Goal: Task Accomplishment & Management: Use online tool/utility

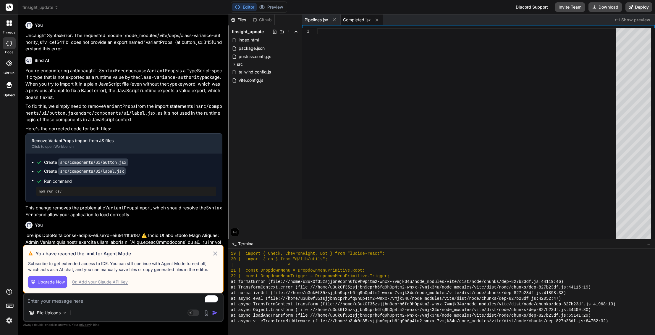
scroll to position [3681, 0]
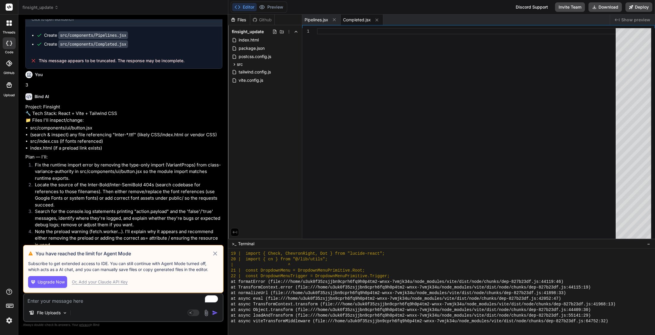
drag, startPoint x: 216, startPoint y: 252, endPoint x: 211, endPoint y: 241, distance: 12.9
click at [217, 252] on icon at bounding box center [215, 253] width 7 height 7
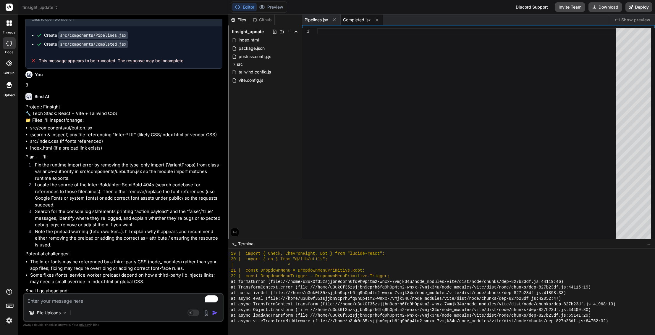
click at [12, 321] on img at bounding box center [9, 320] width 10 height 10
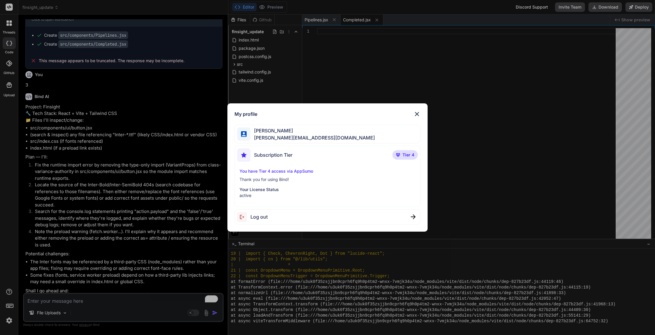
click at [9, 321] on div "My profile Stewart Bell stewart@audere.com.au Subscription Tier Tier 4 You have…" at bounding box center [327, 167] width 655 height 335
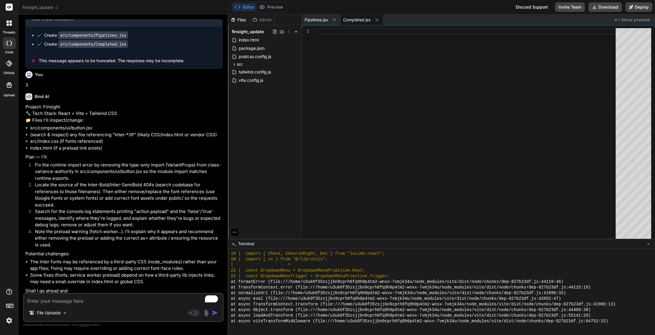
click at [9, 321] on img at bounding box center [9, 320] width 10 height 10
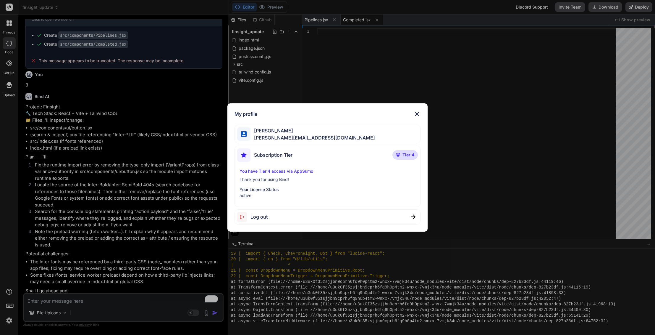
type textarea "x"
click at [421, 110] on div "My profile Stewart Bell stewart@audere.com.au Subscription Tier Tier 4 You have…" at bounding box center [327, 167] width 200 height 128
click at [419, 112] on img at bounding box center [417, 113] width 7 height 7
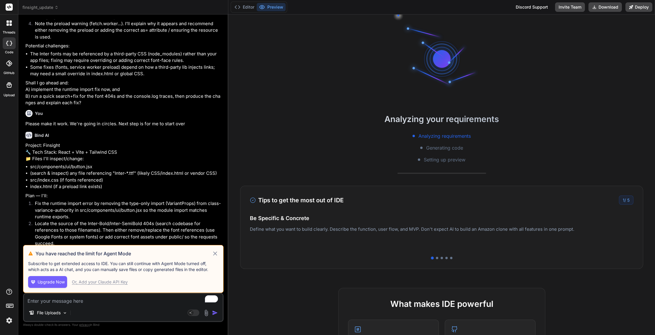
scroll to position [680, 0]
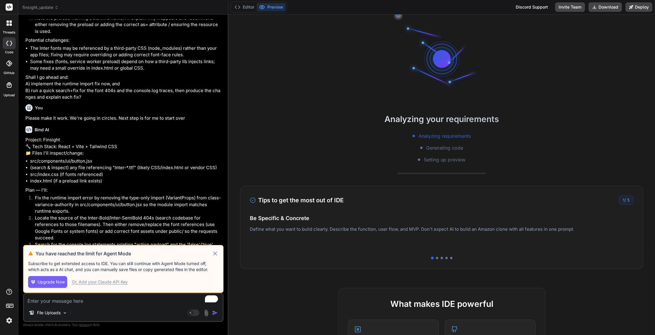
click at [215, 254] on icon at bounding box center [215, 253] width 7 height 7
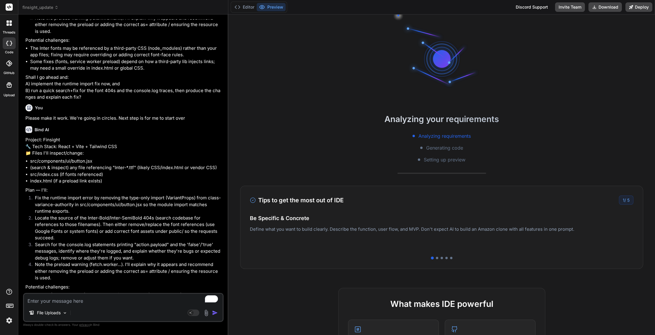
click at [47, 5] on span "finsight_update" at bounding box center [40, 7] width 36 height 6
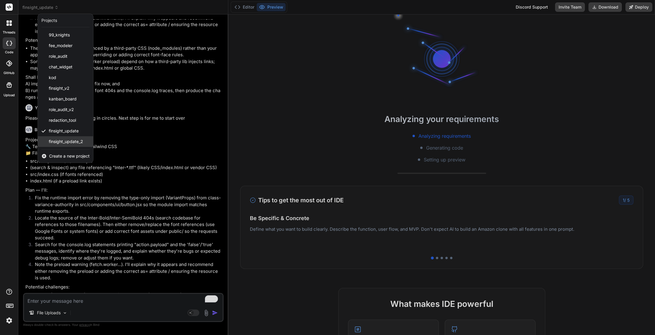
click at [75, 144] on span "finsight_update_2" at bounding box center [66, 141] width 34 height 6
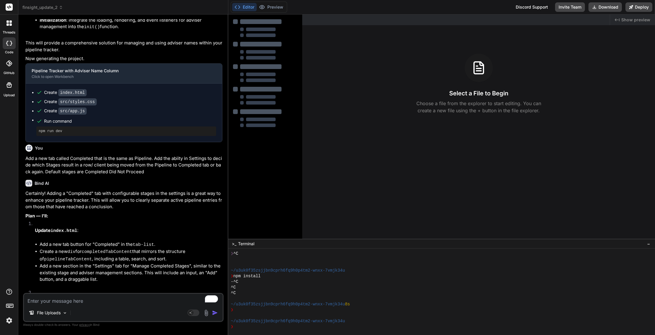
scroll to position [1089, 0]
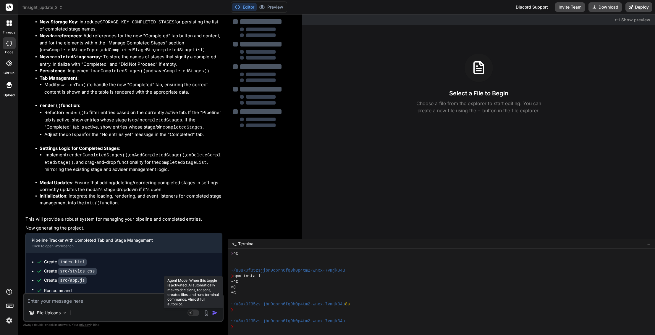
click at [194, 313] on rect at bounding box center [194, 312] width 12 height 7
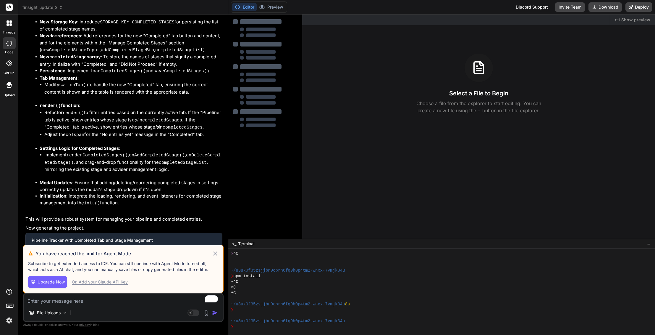
click at [99, 281] on div "Or, Add your Claude API Key" at bounding box center [100, 282] width 56 height 6
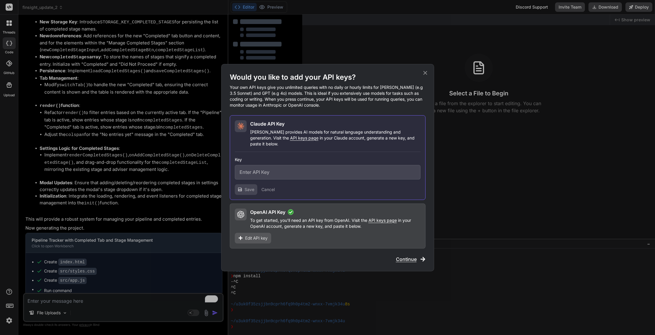
click at [259, 235] on span "Edit API key" at bounding box center [256, 238] width 22 height 6
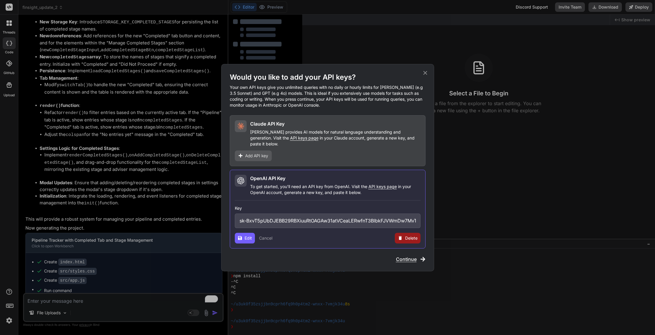
click at [400, 255] on span "Continue" at bounding box center [406, 258] width 21 height 7
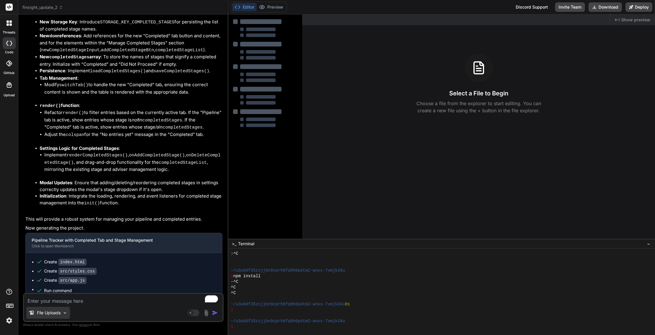
click at [62, 311] on div "File Uploads" at bounding box center [47, 312] width 43 height 12
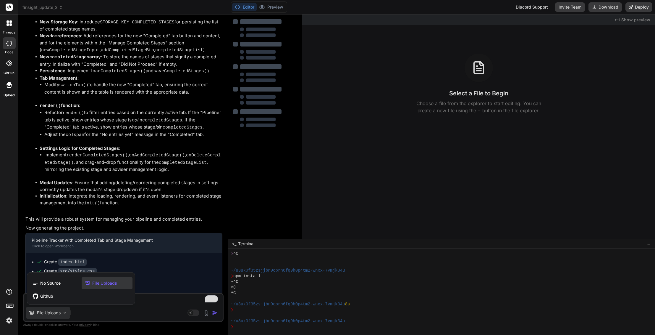
click at [170, 306] on div at bounding box center [327, 167] width 655 height 335
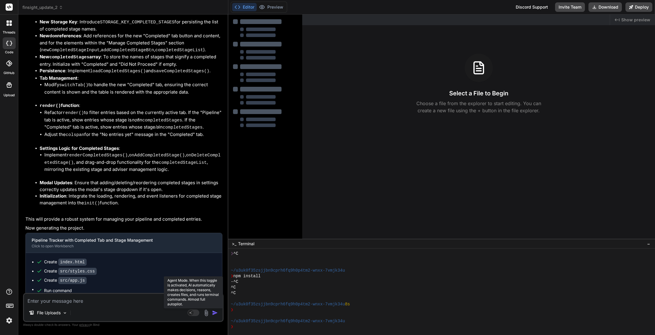
click at [193, 313] on rect at bounding box center [194, 312] width 12 height 7
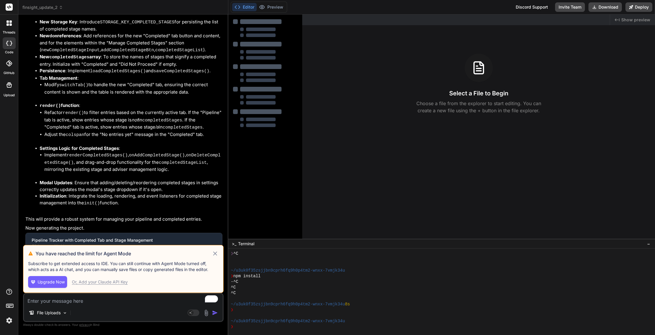
click at [40, 75] on li "Tab Management : Modify switchTab() to handle the new "Completed" tab, ensuring…" at bounding box center [131, 88] width 183 height 27
click at [43, 9] on span "finsight_update_2" at bounding box center [42, 7] width 41 height 6
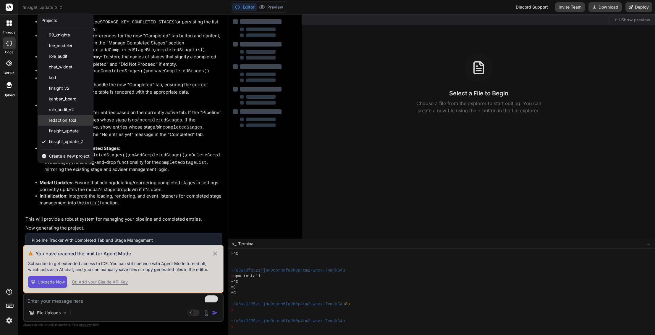
click at [84, 121] on div "redaction_tool" at bounding box center [65, 120] width 55 height 11
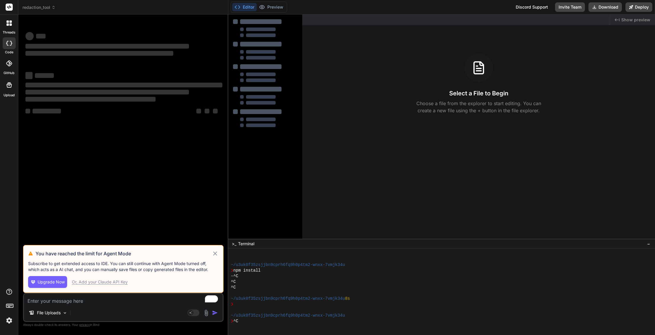
scroll to position [22, 0]
click at [214, 253] on icon at bounding box center [215, 253] width 7 height 7
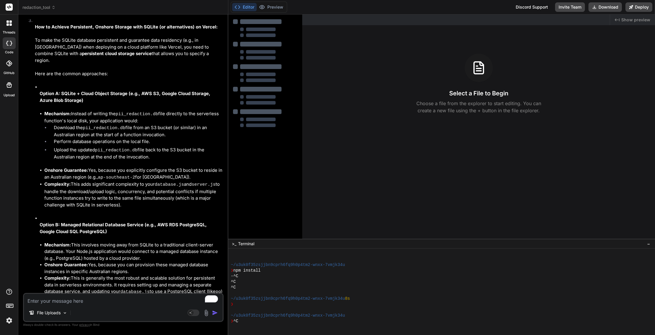
scroll to position [1878, 0]
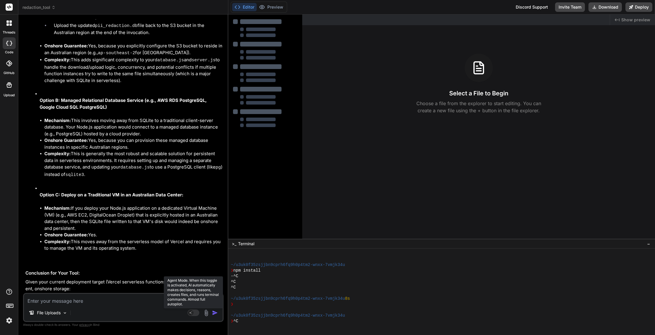
click at [193, 311] on rect at bounding box center [190, 312] width 5 height 5
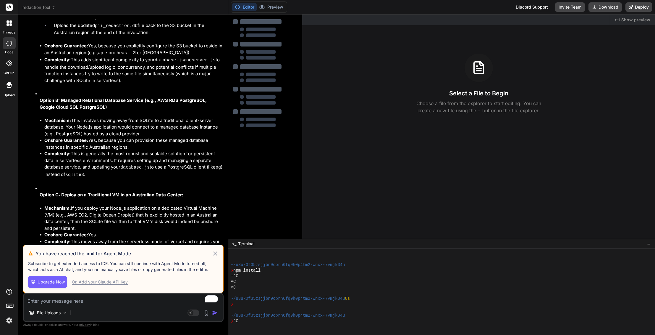
click at [212, 254] on div "You have reached the limit for Agent Mode" at bounding box center [123, 253] width 191 height 7
click at [214, 252] on icon at bounding box center [215, 253] width 7 height 7
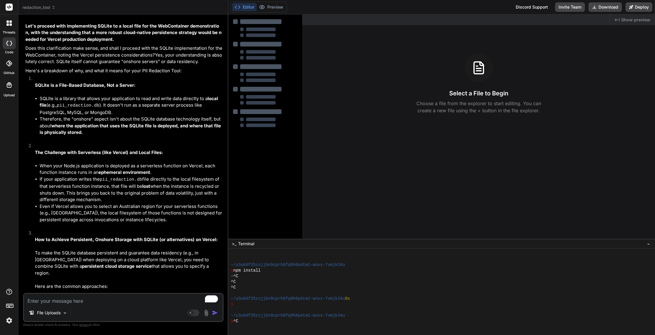
scroll to position [1369, 0]
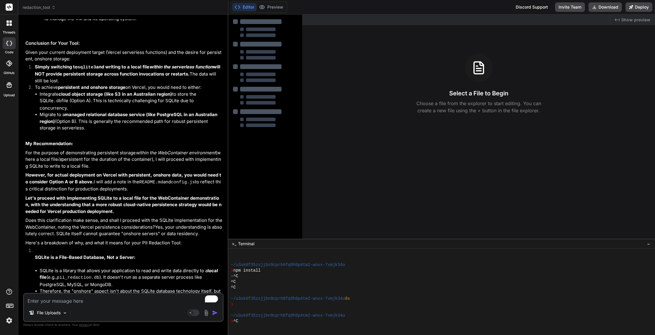
click at [5, 6] on div at bounding box center [9, 7] width 18 height 14
click at [9, 9] on rect at bounding box center [9, 7] width 7 height 7
click at [41, 10] on span "redaction_tool" at bounding box center [38, 7] width 33 height 6
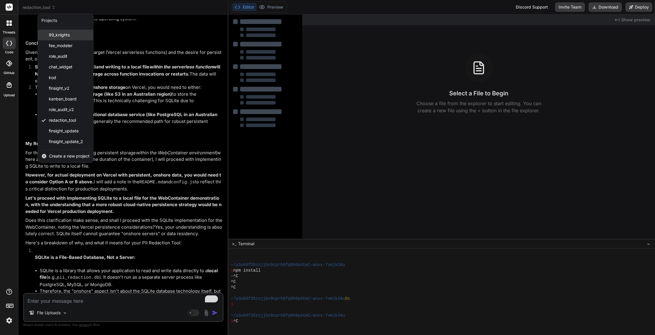
click at [59, 37] on span "99_knights" at bounding box center [59, 35] width 21 height 6
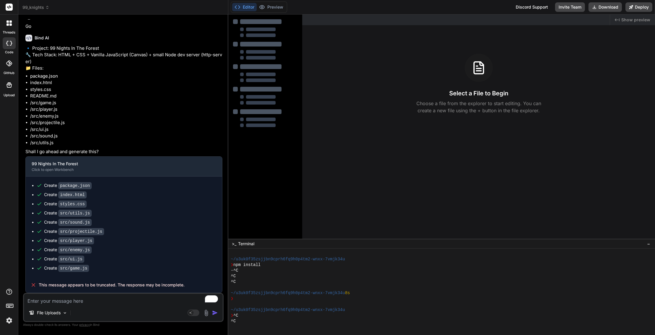
scroll to position [905, 0]
click at [189, 311] on icon at bounding box center [194, 312] width 12 height 7
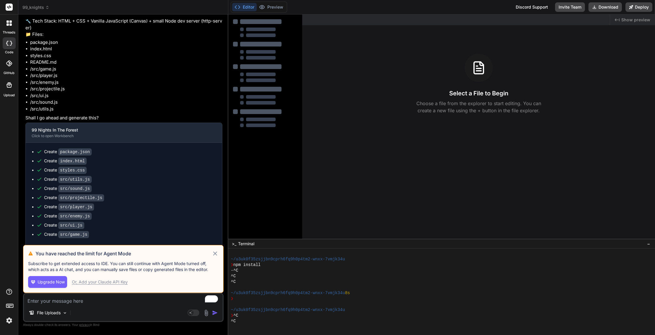
click at [206, 254] on h3 "You have reached the limit for Agent Mode" at bounding box center [123, 253] width 176 height 7
click at [209, 251] on h3 "You have reached the limit for Agent Mode" at bounding box center [123, 253] width 176 height 7
click at [215, 253] on icon at bounding box center [215, 253] width 7 height 7
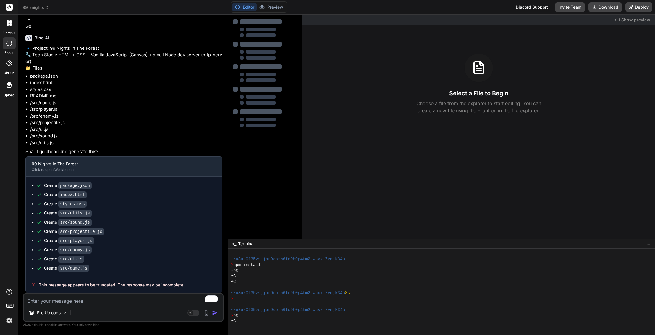
click at [7, 319] on img at bounding box center [9, 320] width 10 height 10
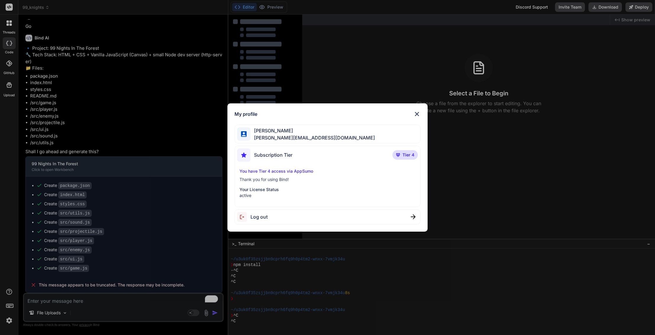
click at [270, 171] on p "You have Tier 4 access via AppSumo" at bounding box center [328, 171] width 176 height 6
click at [417, 113] on img at bounding box center [417, 113] width 7 height 7
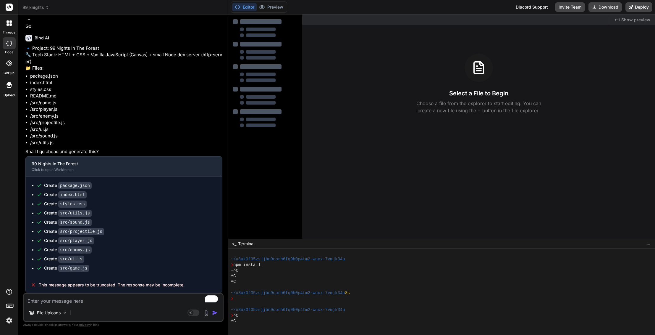
click at [150, 117] on li "/src/enemy.js" at bounding box center [126, 116] width 192 height 7
click at [198, 313] on rect at bounding box center [194, 312] width 12 height 7
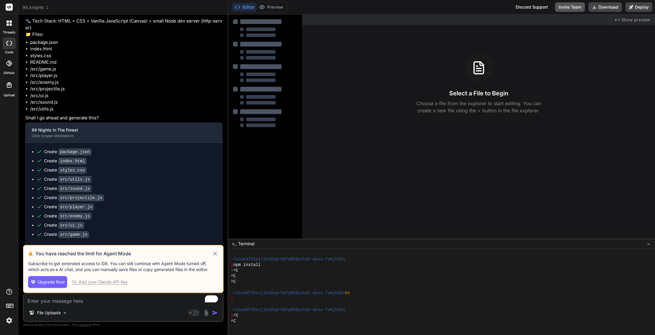
click at [561, 3] on button "Invite Team" at bounding box center [570, 6] width 30 height 9
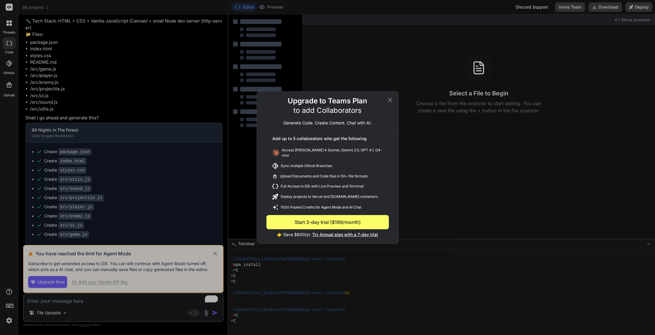
click at [390, 100] on icon at bounding box center [390, 99] width 7 height 7
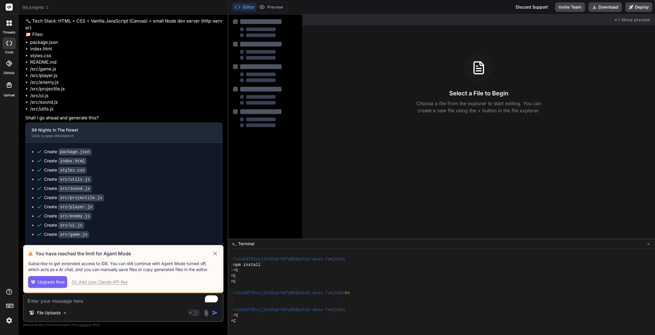
click at [616, 22] on icon "Created with Pixso." at bounding box center [617, 19] width 5 height 5
click at [619, 20] on icon at bounding box center [617, 19] width 5 height 3
click at [12, 306] on icon at bounding box center [10, 305] width 8 height 8
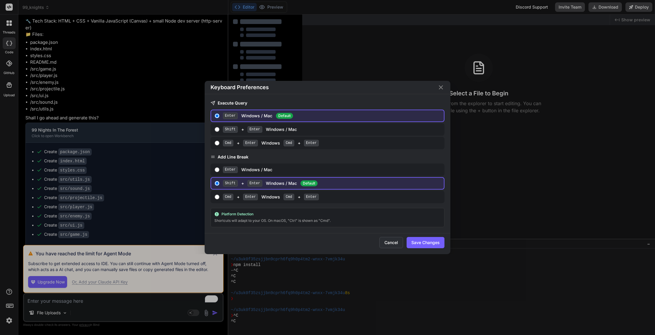
click at [386, 241] on button "Cancel" at bounding box center [392, 242] width 24 height 11
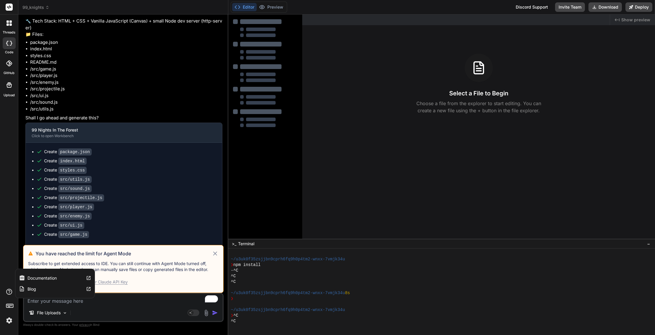
click at [15, 289] on div "Blog" at bounding box center [54, 288] width 79 height 11
click at [214, 251] on icon at bounding box center [215, 253] width 7 height 7
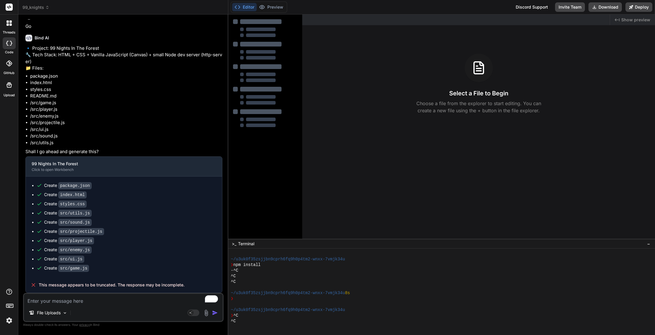
type textarea "x"
